Goal: Find specific page/section: Find specific page/section

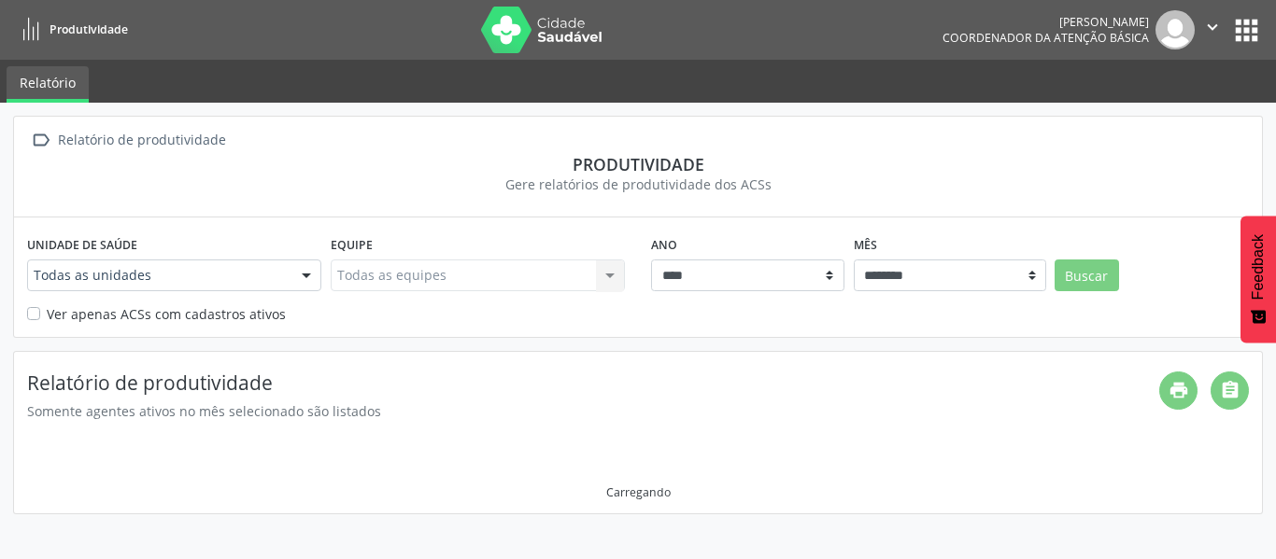
click at [1249, 14] on button "apps" at bounding box center [1246, 30] width 33 height 33
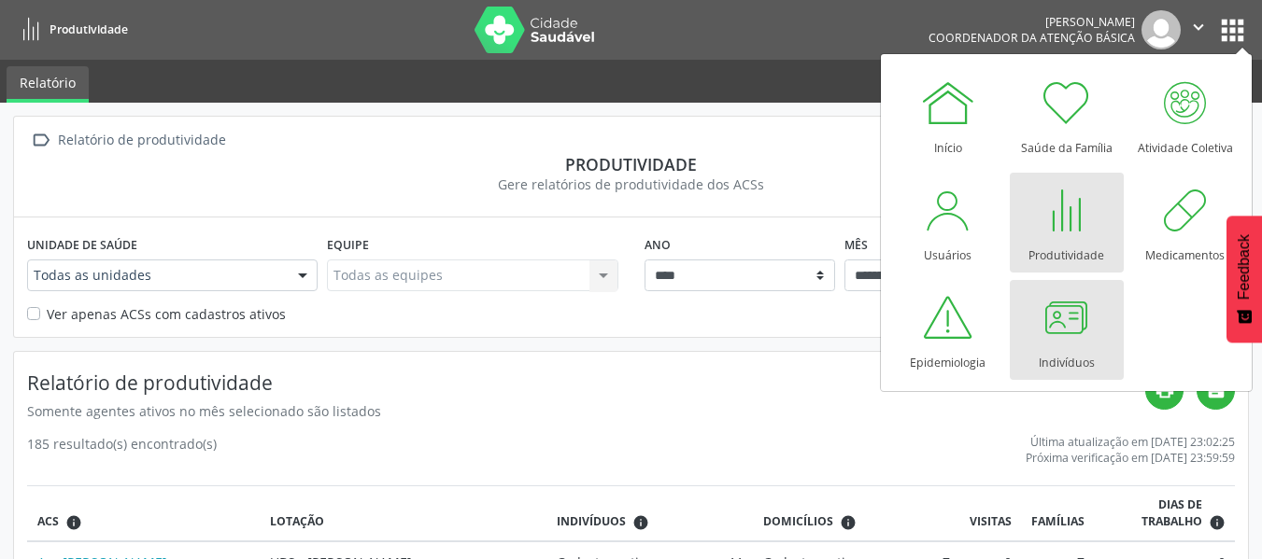
click at [1084, 327] on div at bounding box center [1066, 317] width 56 height 56
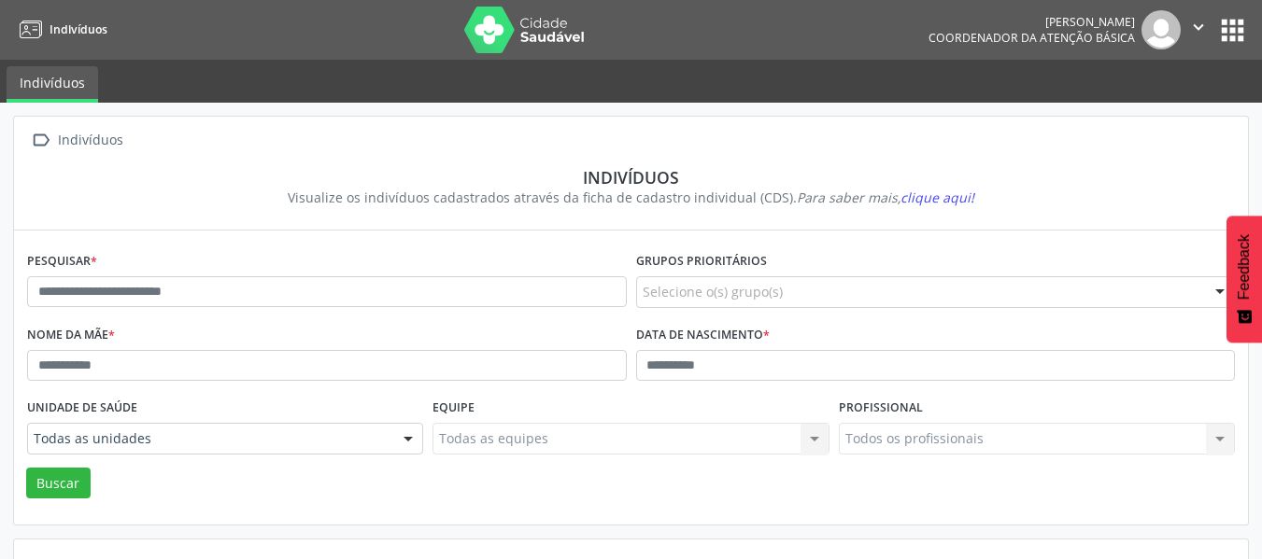
scroll to position [94, 0]
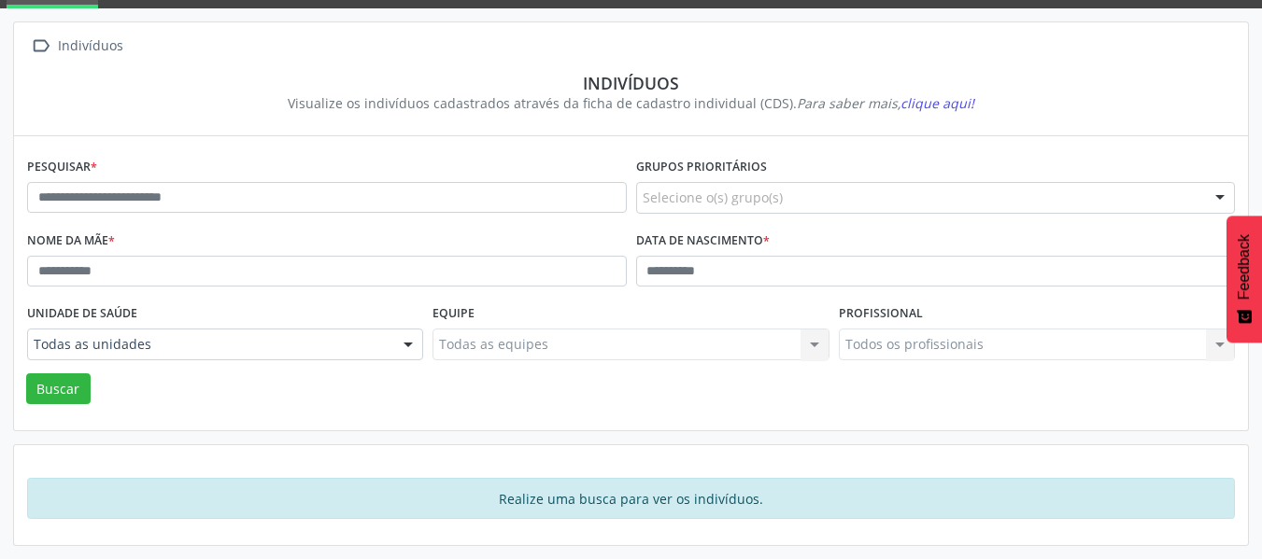
click at [49, 370] on div "Unidade de saúde Todas as unidades Todas as unidades Estrategia de Saude da Fam…" at bounding box center [224, 336] width 405 height 73
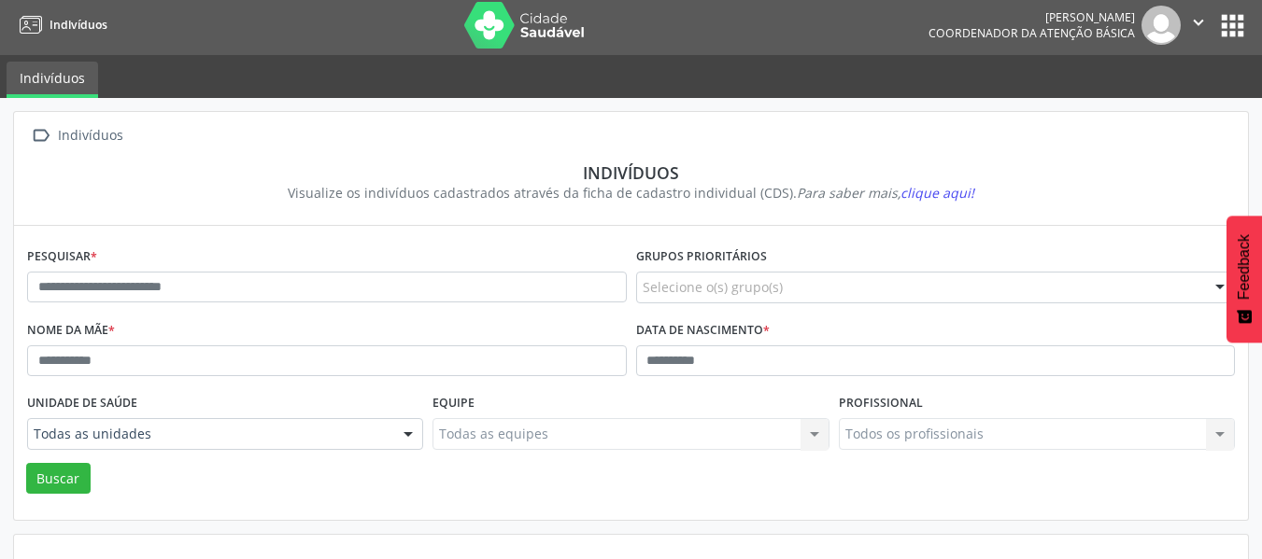
click at [57, 133] on div "Indivíduos" at bounding box center [90, 135] width 72 height 27
click at [1224, 33] on button "apps" at bounding box center [1232, 25] width 33 height 33
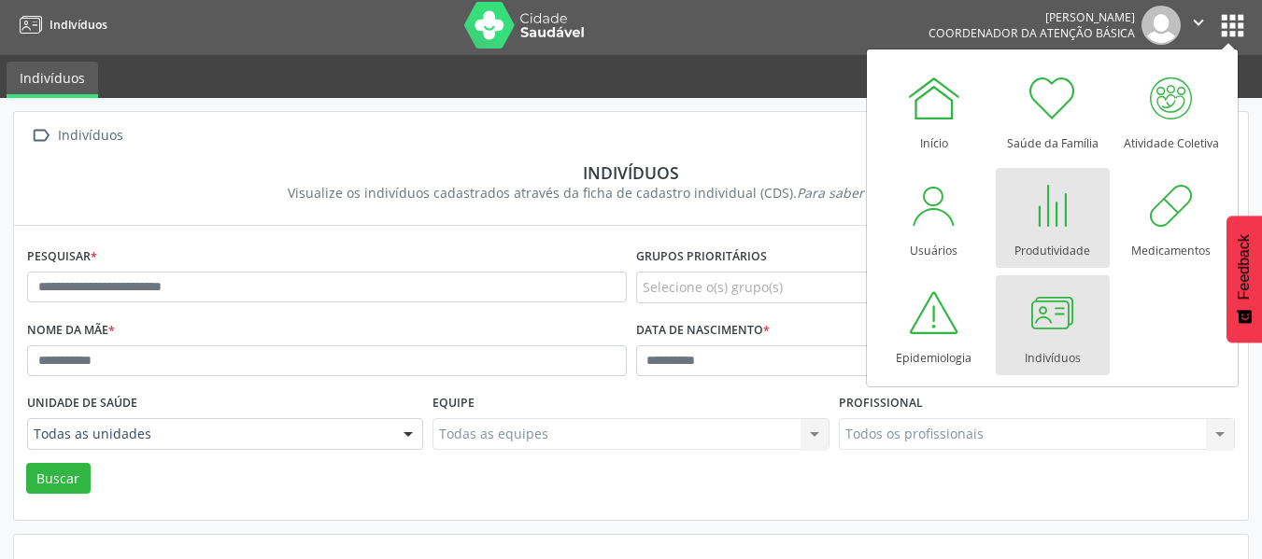
click at [1068, 215] on div at bounding box center [1052, 205] width 56 height 56
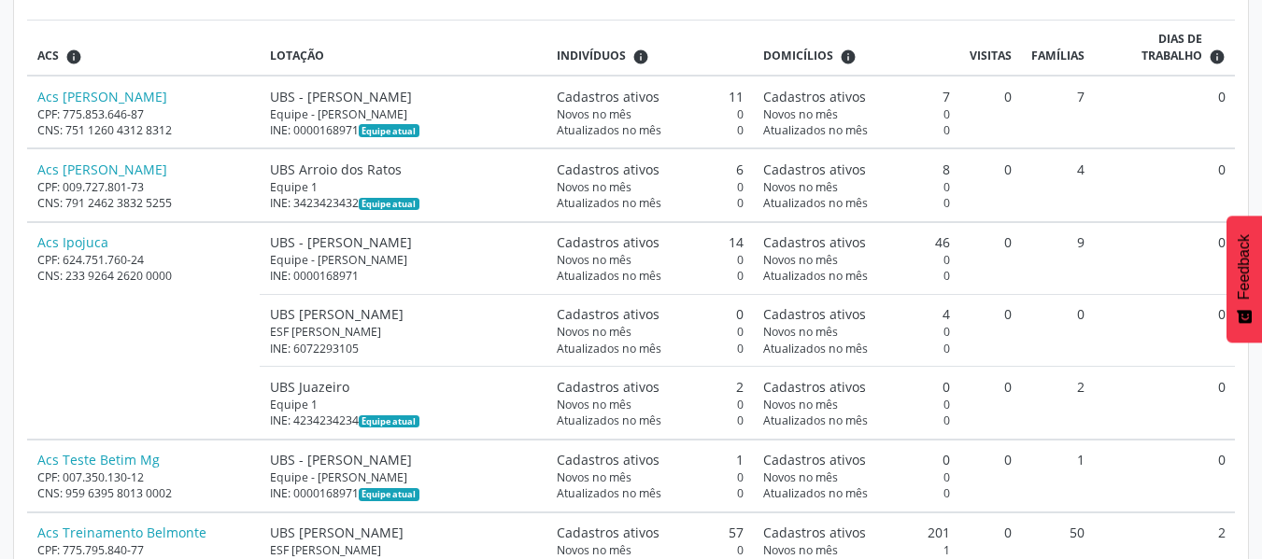
scroll to position [414, 0]
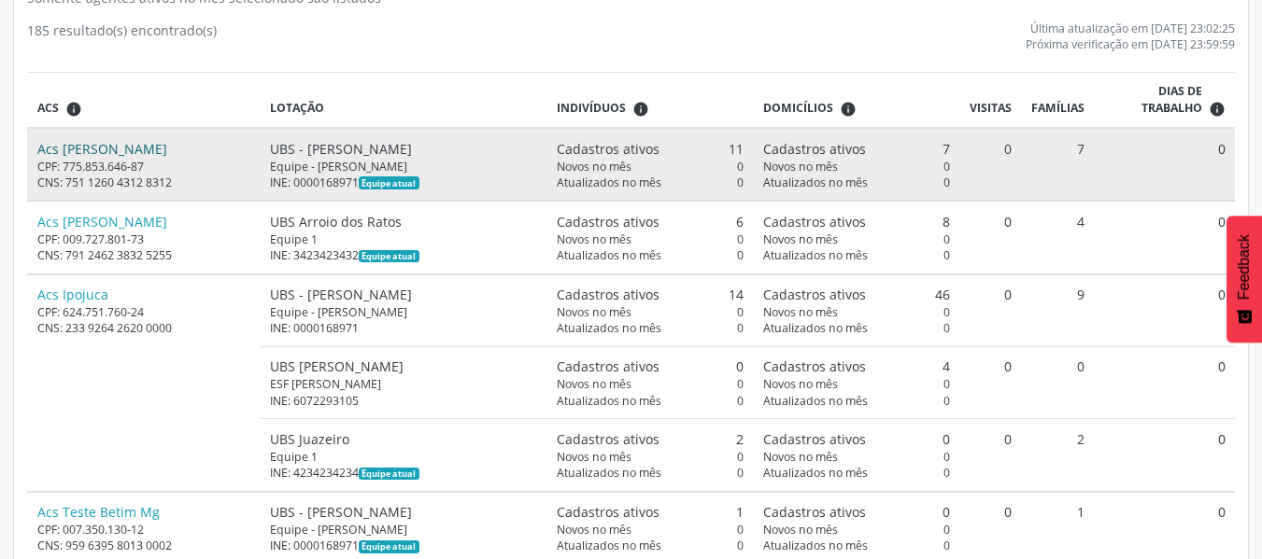
click at [141, 146] on link "Acs Eugenio Marquês" at bounding box center [102, 149] width 130 height 18
